Goal: Find specific page/section: Find specific page/section

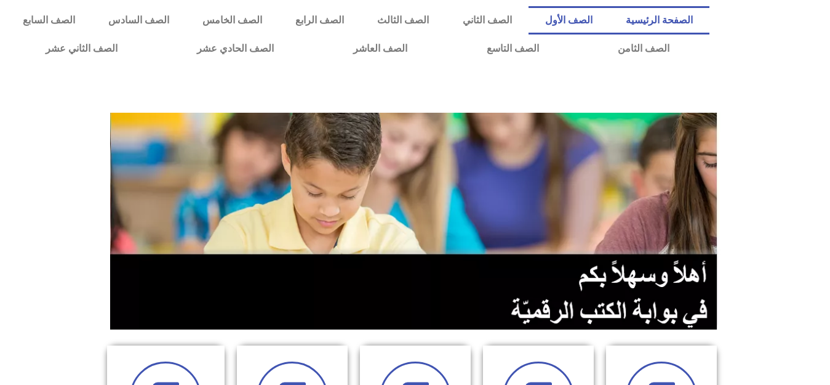
click at [586, 12] on link "الصف الأول" at bounding box center [569, 20] width 81 height 28
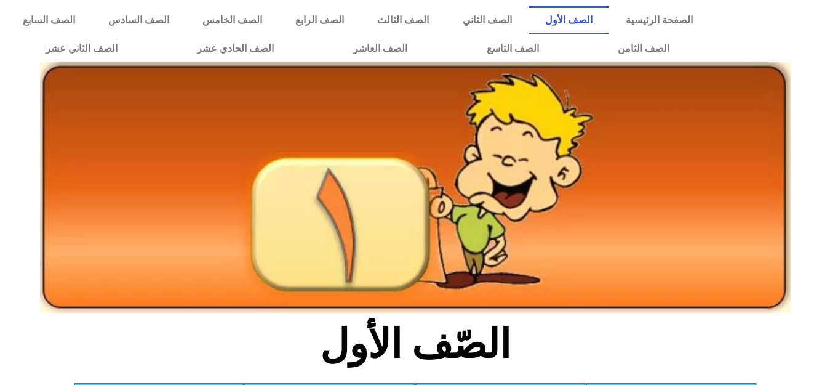
click at [589, 18] on link "الصف الأول" at bounding box center [569, 20] width 81 height 28
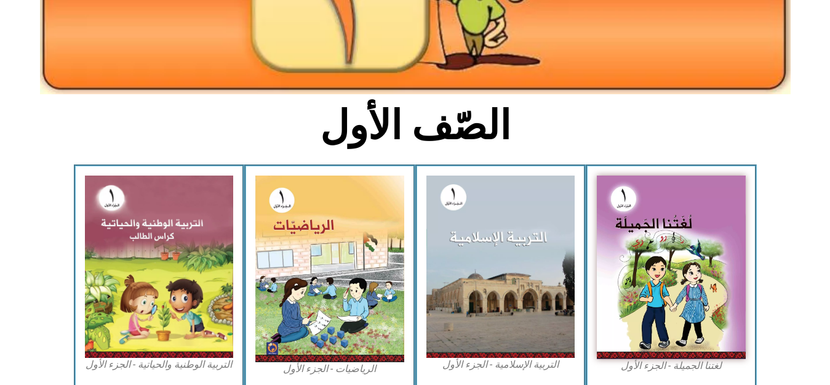
scroll to position [222, 0]
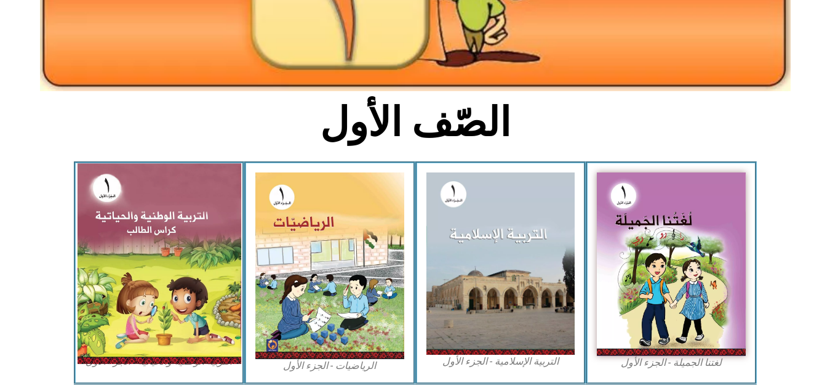
drag, startPoint x: 160, startPoint y: 215, endPoint x: 156, endPoint y: 209, distance: 7.5
click at [156, 209] on img at bounding box center [159, 263] width 164 height 200
click at [174, 206] on img at bounding box center [159, 263] width 164 height 200
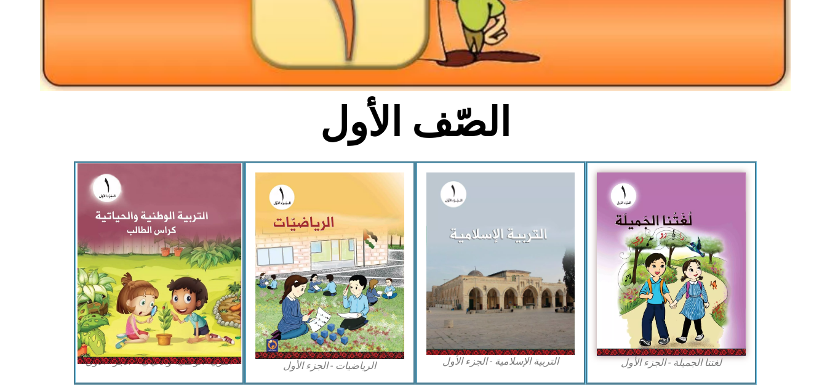
click at [193, 259] on img at bounding box center [159, 263] width 164 height 200
click at [154, 246] on img at bounding box center [159, 263] width 164 height 200
click at [178, 218] on img at bounding box center [159, 263] width 164 height 200
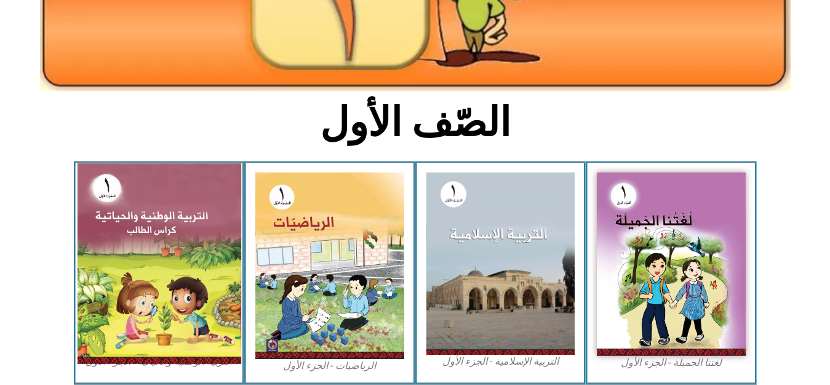
click at [178, 218] on img at bounding box center [159, 263] width 164 height 200
